Goal: Check status: Check status

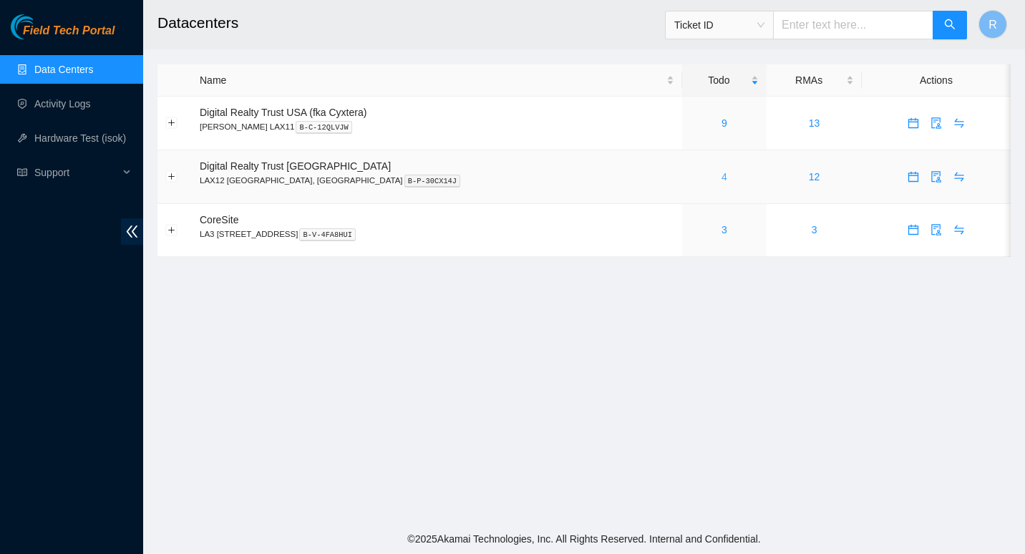
click at [721, 174] on link "4" at bounding box center [724, 176] width 6 height 11
